Goal: Task Accomplishment & Management: Complete application form

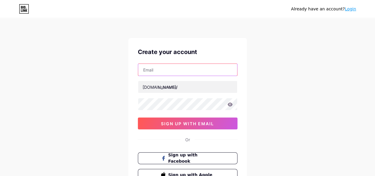
click at [148, 71] on input "text" at bounding box center [187, 70] width 99 height 12
type input "[EMAIL_ADDRESS][DOMAIN_NAME]"
click at [156, 85] on div "[DOMAIN_NAME]/" at bounding box center [160, 87] width 35 height 6
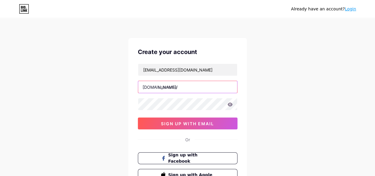
click at [162, 87] on input "text" at bounding box center [187, 87] width 99 height 12
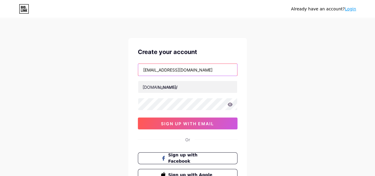
drag, startPoint x: 164, startPoint y: 71, endPoint x: 130, endPoint y: 70, distance: 34.4
click at [130, 70] on div "Create your account [EMAIL_ADDRESS][DOMAIN_NAME] [DOMAIN_NAME]/ sign up with em…" at bounding box center [187, 114] width 119 height 152
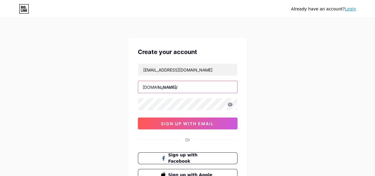
click at [177, 86] on input "text" at bounding box center [187, 87] width 99 height 12
paste input "pisowifi457"
type input "pisowifi457"
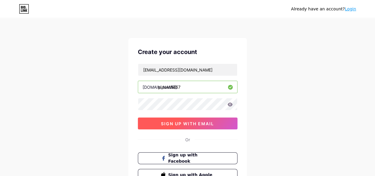
click at [177, 122] on span "sign up with email" at bounding box center [187, 123] width 53 height 5
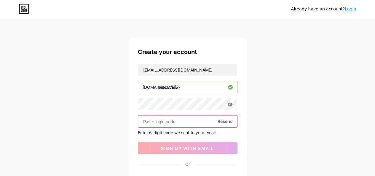
click at [170, 119] on input "text" at bounding box center [187, 121] width 99 height 12
paste input "734517"
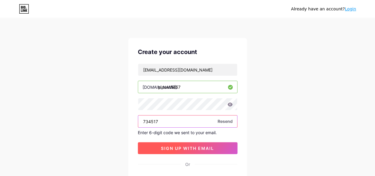
type input "734517"
click at [194, 143] on button "sign up with email" at bounding box center [188, 148] width 100 height 12
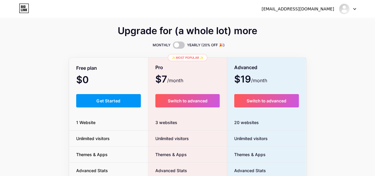
click at [95, 34] on div "Upgrade for (a whole lot) more" at bounding box center [187, 34] width 237 height 14
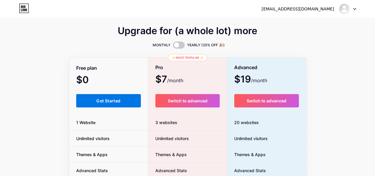
click at [108, 98] on span "Get Started" at bounding box center [108, 100] width 24 height 5
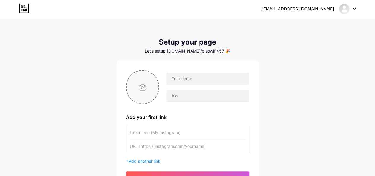
scroll to position [30, 0]
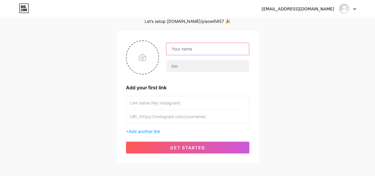
drag, startPoint x: 178, startPoint y: 45, endPoint x: 166, endPoint y: 52, distance: 13.9
click at [178, 45] on input "text" at bounding box center [207, 49] width 82 height 12
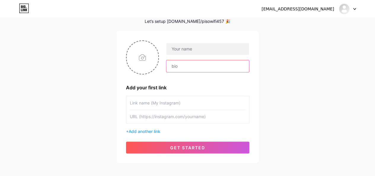
click at [174, 67] on input "text" at bounding box center [207, 66] width 82 height 12
click at [143, 119] on input "text" at bounding box center [188, 116] width 116 height 13
click at [143, 57] on input "file" at bounding box center [143, 57] width 32 height 33
type input "C:\fakepath\piso wifi cover.jpg"
click at [175, 64] on input "text" at bounding box center [207, 66] width 82 height 12
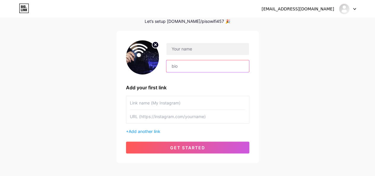
paste input "A 10.0.0.0.1 Piso Wifi Pause Time Machine"
drag, startPoint x: 186, startPoint y: 65, endPoint x: 201, endPoint y: 63, distance: 15.0
click at [201, 63] on input "A 10.0.0.0.1 Piso Wifi Pause Time Machine" at bounding box center [207, 66] width 82 height 12
type input "A 10.0.0.0.1 Piso Wifi Pause Time Machine"
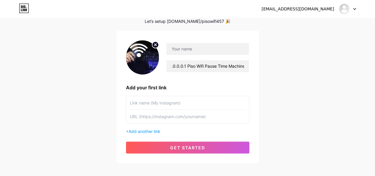
click at [199, 76] on div "A 10.0.0.0.1 Piso Wifi Pause Time Machine Add your first link + Add another lin…" at bounding box center [187, 96] width 123 height 113
drag, startPoint x: 201, startPoint y: 65, endPoint x: 187, endPoint y: 65, distance: 14.5
click at [187, 65] on input "A 10.0.0.0.1 Piso Wifi Pause Time Machine" at bounding box center [207, 66] width 82 height 12
click at [196, 74] on div "A 10.0.0.0.1 Piso Wifi Pause Time Machine Add your first link + Add another lin…" at bounding box center [187, 96] width 123 height 113
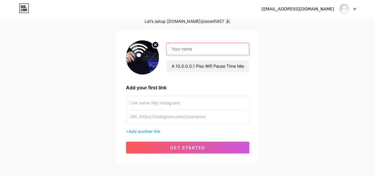
click at [176, 50] on input "text" at bounding box center [207, 49] width 82 height 12
type input "Piso Wifi"
click at [182, 79] on div "Piso Wifi A 10.0.0.0.1 Piso Wifi Pause Time Machine Add your first link + Add a…" at bounding box center [187, 96] width 123 height 113
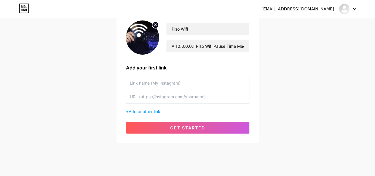
scroll to position [59, 0]
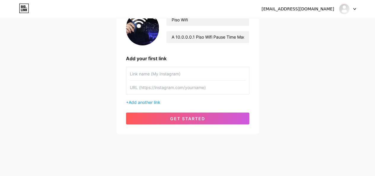
click at [143, 73] on input "text" at bounding box center [188, 73] width 116 height 13
click at [141, 87] on input "text" at bounding box center [188, 87] width 116 height 13
click at [203, 39] on input "A 10.0.0.0.1 Piso Wifi Pause Time Machine" at bounding box center [207, 37] width 82 height 12
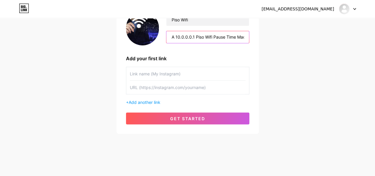
paste input "is a tool used to extend internet connection time on Piso WiFi networks beyond …"
type input "A 10.0.0.0.1 Piso Wifi Pause Time Machine is a tool used to extend internet con…"
click at [203, 54] on div "Piso Wifi A 10.0.0.0.1 Piso Wifi Pause Time Machine is a tool used to extend in…" at bounding box center [187, 67] width 123 height 113
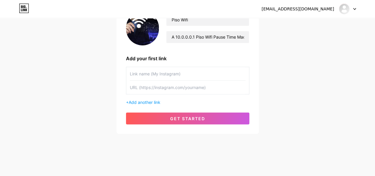
click at [143, 74] on input "text" at bounding box center [188, 73] width 116 height 13
click at [142, 86] on input "text" at bounding box center [188, 87] width 116 height 13
paste input "[URL][DOMAIN_NAME]"
type input "[URL][DOMAIN_NAME]"
click at [142, 73] on input "text" at bounding box center [188, 73] width 116 height 13
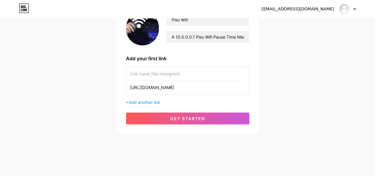
paste input "10.0.0.0.1 piso wifi time"
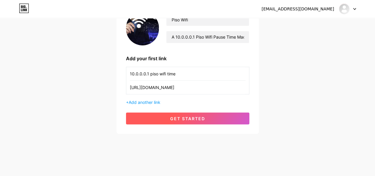
type input "10.0.0.0.1 piso wifi time"
click at [185, 116] on span "get started" at bounding box center [187, 118] width 35 height 5
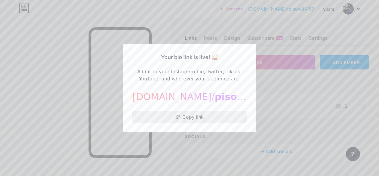
click at [193, 118] on button "Copy link" at bounding box center [189, 117] width 114 height 12
